Goal: Information Seeking & Learning: Find specific page/section

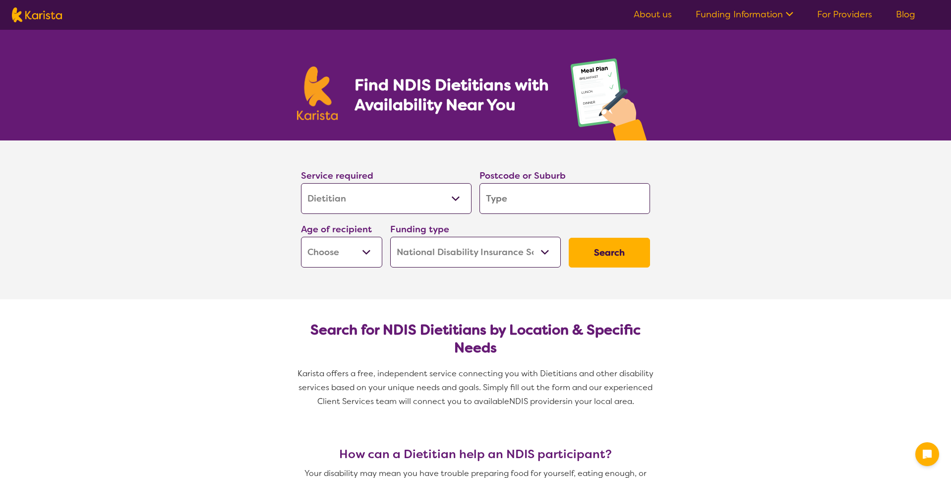
select select "Dietitian"
select select "NDIS"
select select "Dietitian"
select select "NDIS"
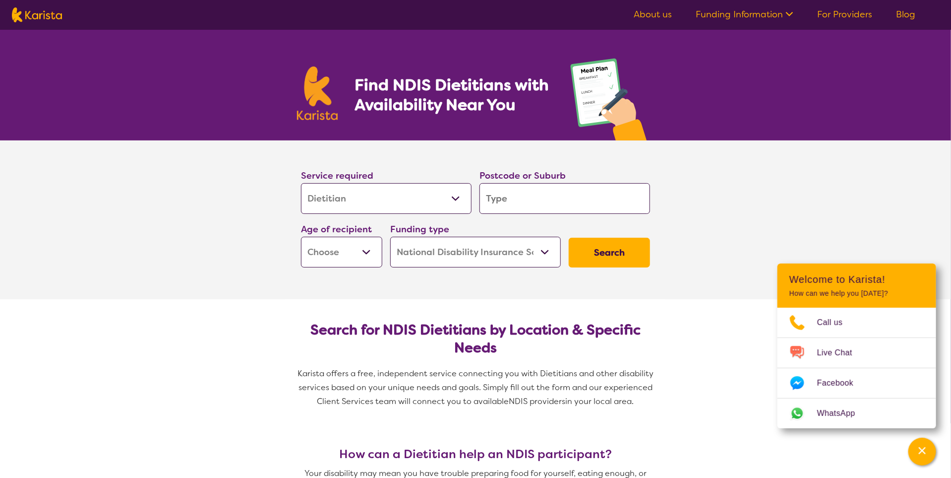
click at [499, 199] on input "search" at bounding box center [565, 198] width 171 height 31
click at [526, 192] on input "search" at bounding box center [565, 198] width 171 height 31
type input "3"
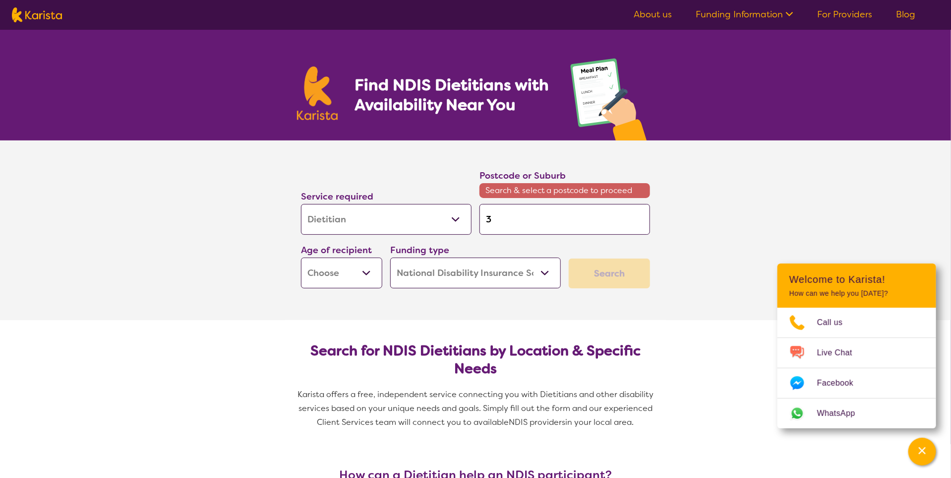
type input "30"
type input "307"
type input "3073"
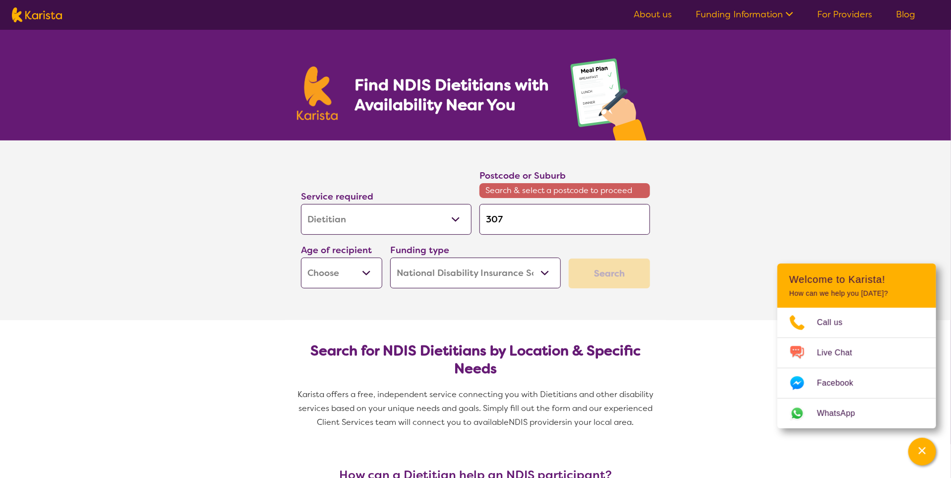
type input "3073"
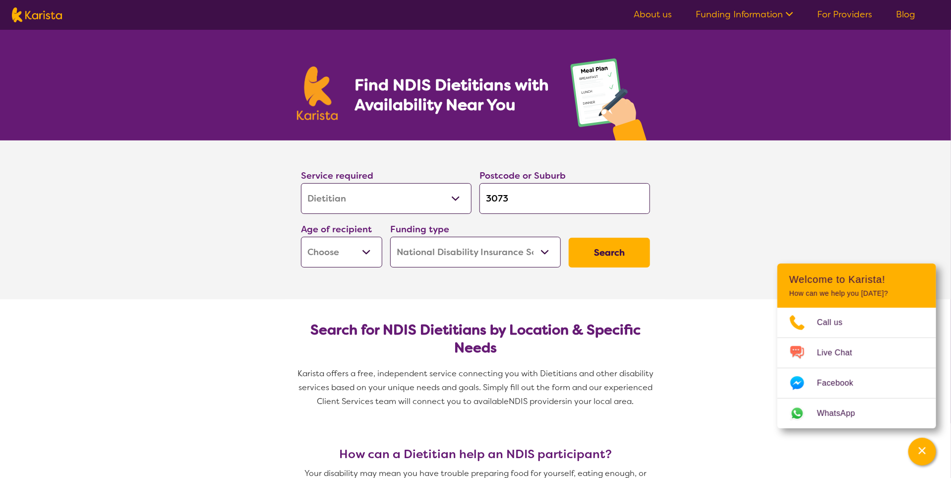
type input "3073"
click at [569, 238] on button "Search" at bounding box center [609, 253] width 81 height 30
click at [360, 248] on select "Early Childhood - 0 to 9 Child - 10 to 11 Adolescent - 12 to 17 Adult - 18 to 6…" at bounding box center [341, 252] width 81 height 31
select select "EC"
click at [301, 237] on select "Early Childhood - 0 to 9 Child - 10 to 11 Adolescent - 12 to 17 Adult - 18 to 6…" at bounding box center [341, 252] width 81 height 31
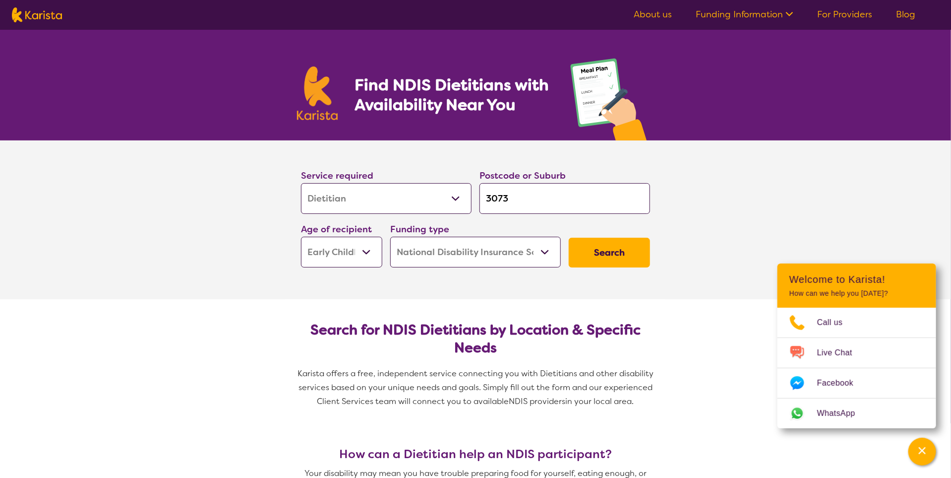
select select "EC"
click at [588, 251] on button "Search" at bounding box center [609, 253] width 81 height 30
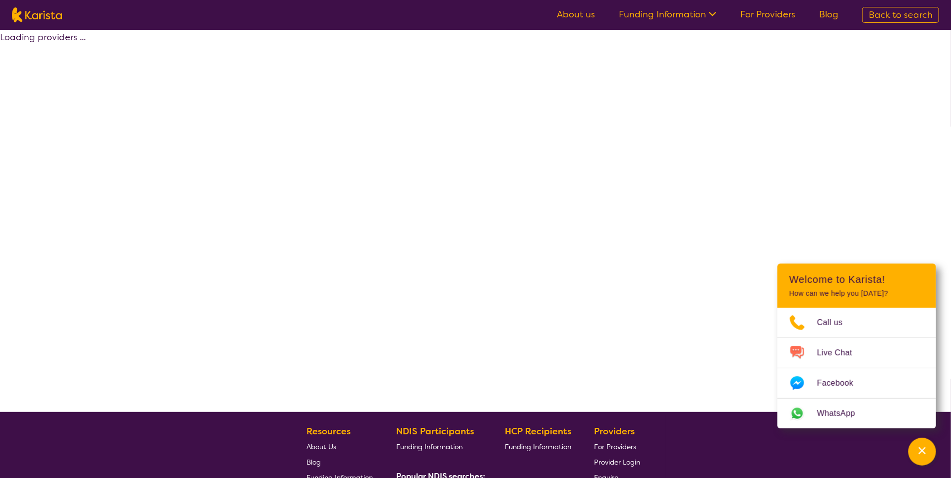
select select "by_score"
